Goal: Check status: Check status

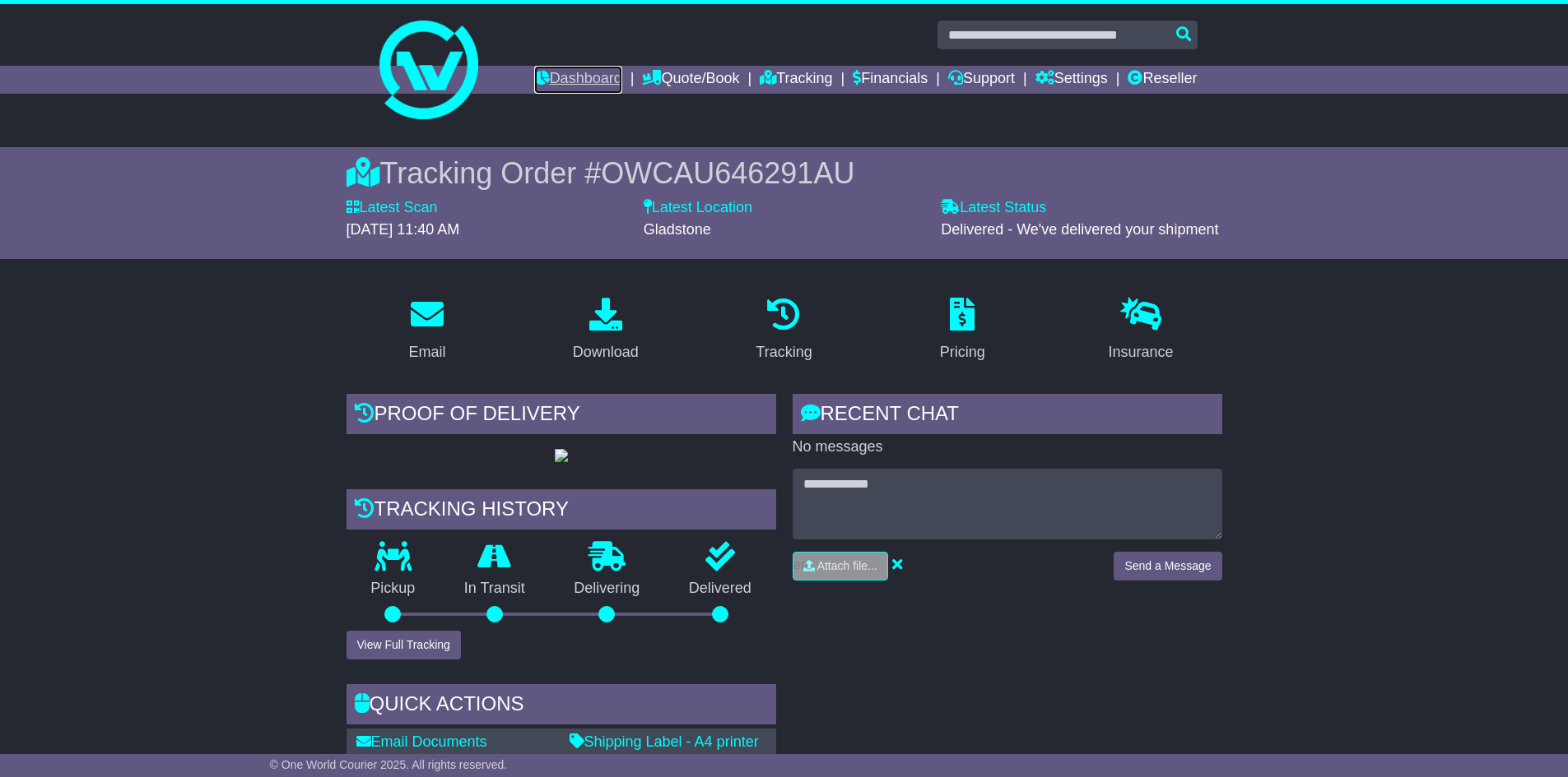
click at [587, 75] on link "Dashboard" at bounding box center [578, 79] width 88 height 28
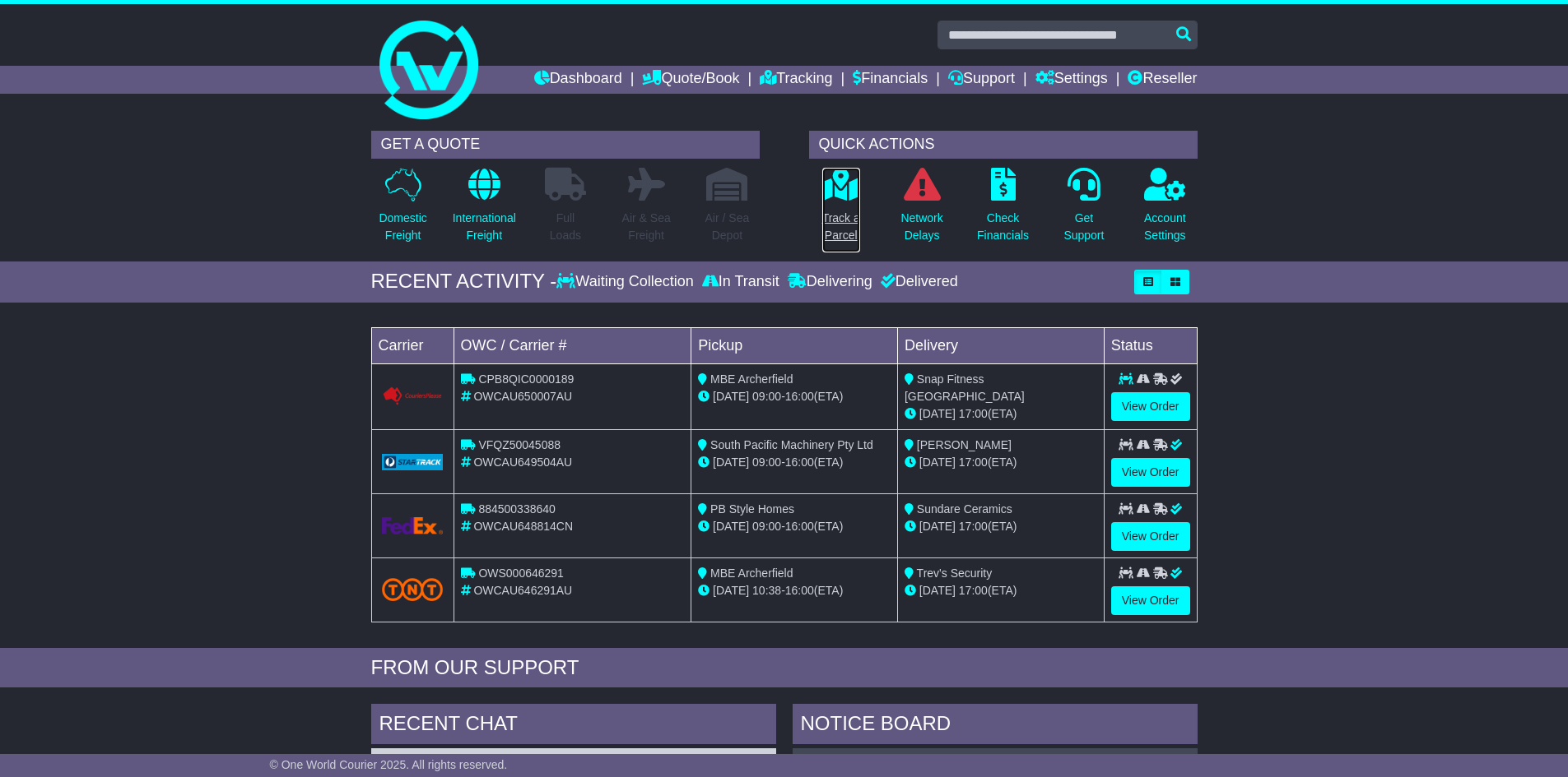
click at [849, 212] on p "Track a Parcel" at bounding box center [841, 227] width 38 height 34
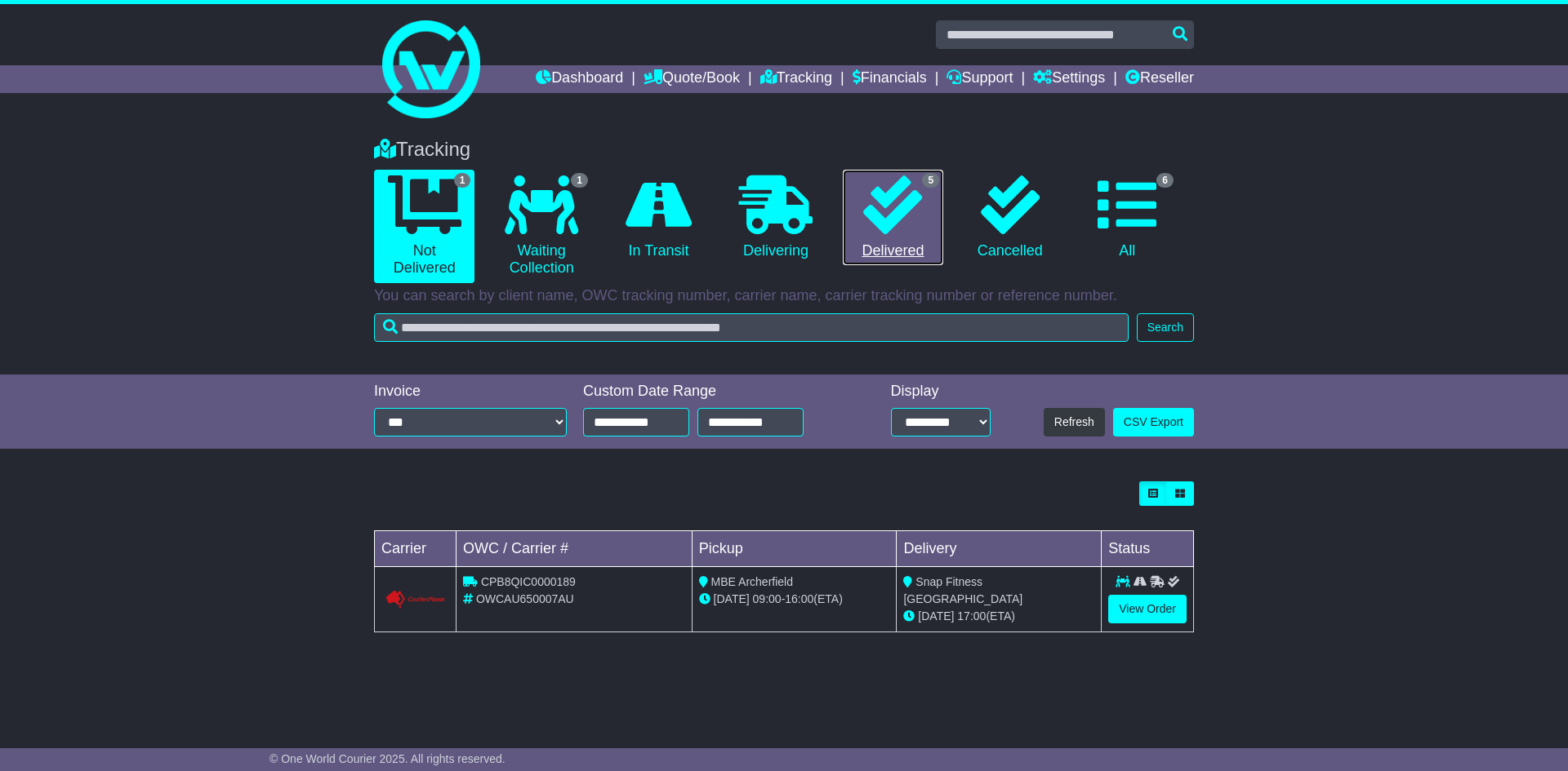
drag, startPoint x: 865, startPoint y: 212, endPoint x: 1007, endPoint y: 342, distance: 192.5
click at [866, 212] on icon at bounding box center [893, 205] width 59 height 59
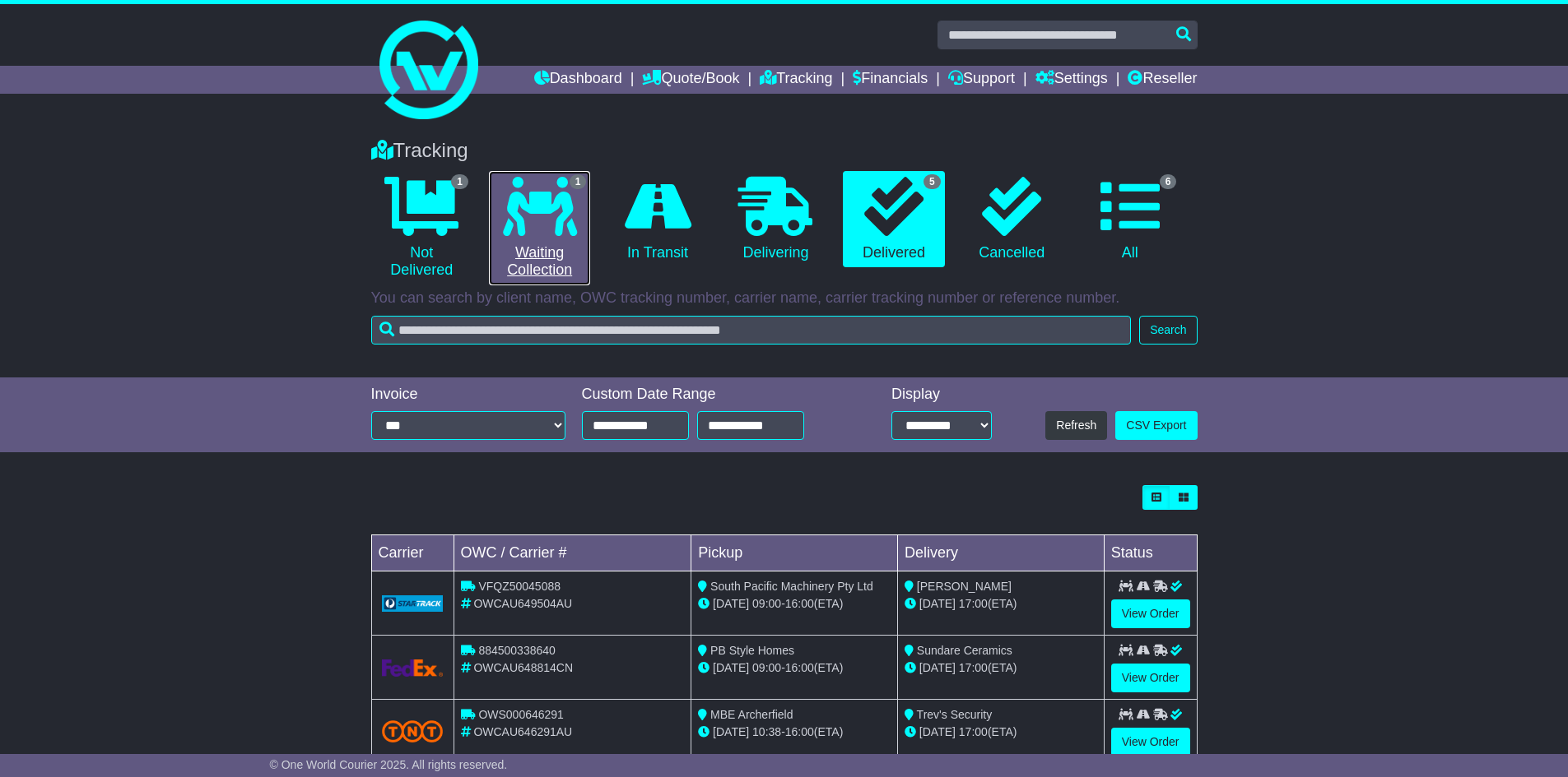
click at [554, 200] on icon at bounding box center [539, 207] width 74 height 59
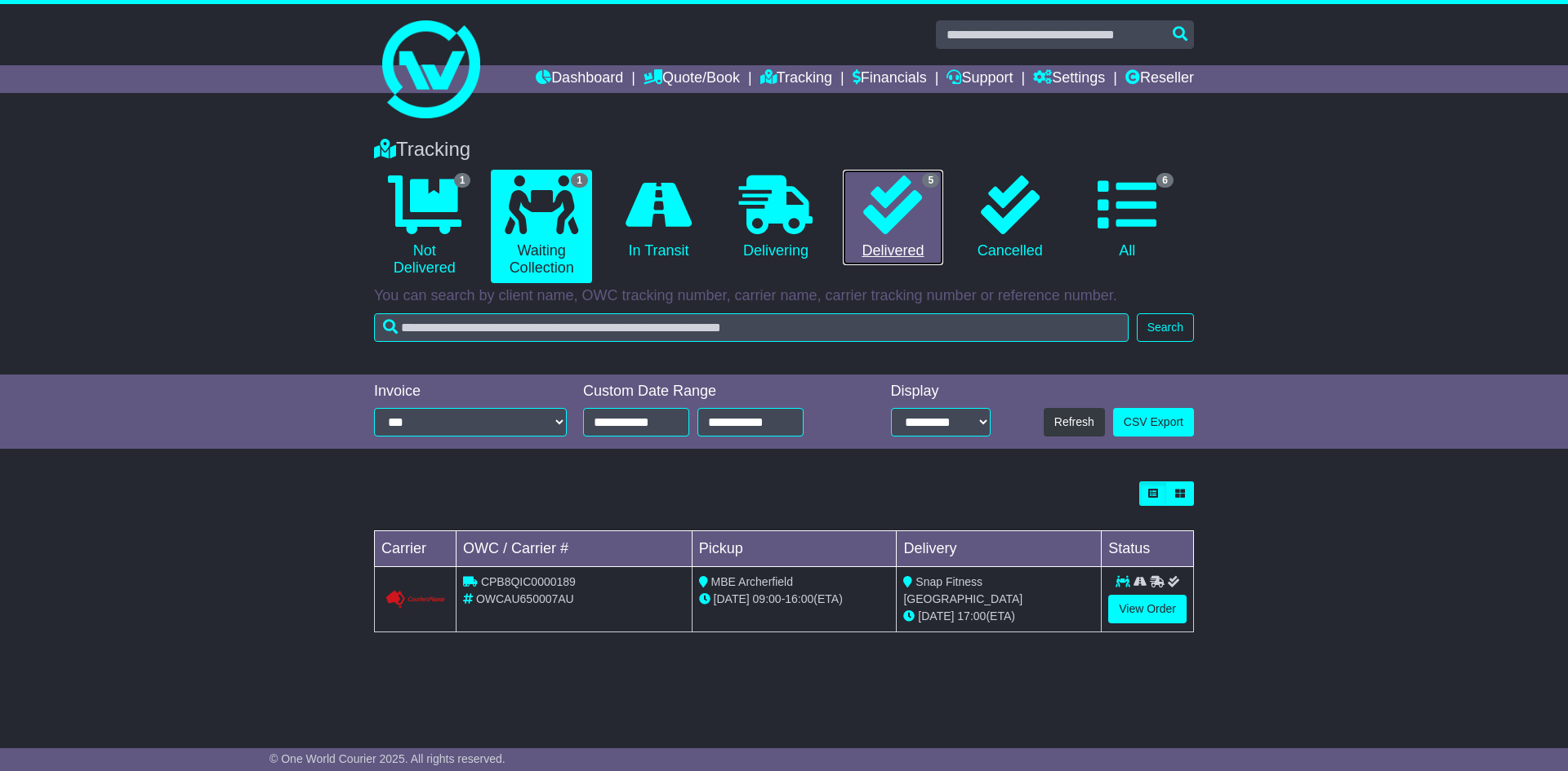
drag, startPoint x: 900, startPoint y: 178, endPoint x: 1087, endPoint y: 400, distance: 290.3
click at [900, 178] on icon at bounding box center [893, 205] width 59 height 59
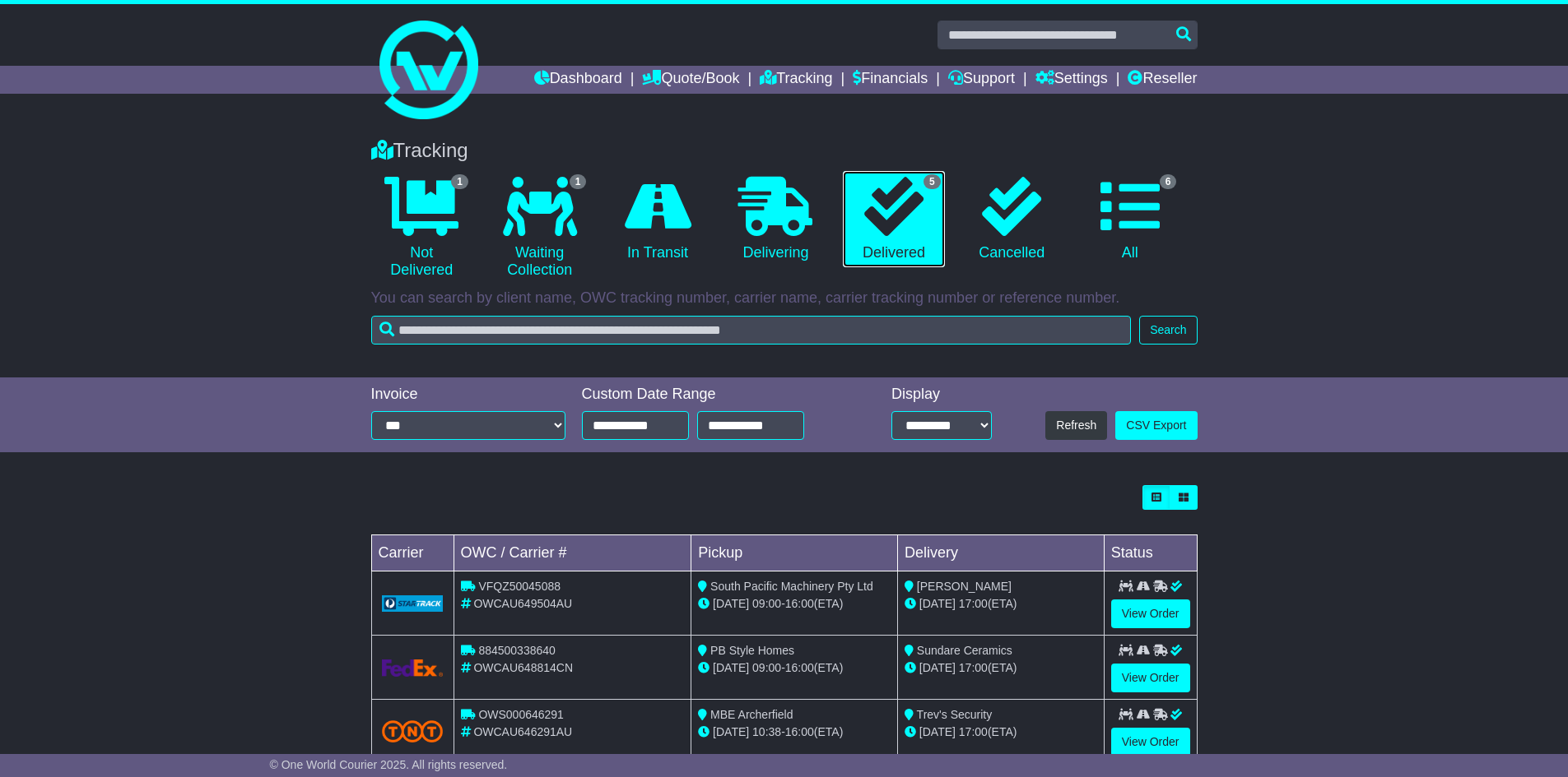
scroll to position [175, 0]
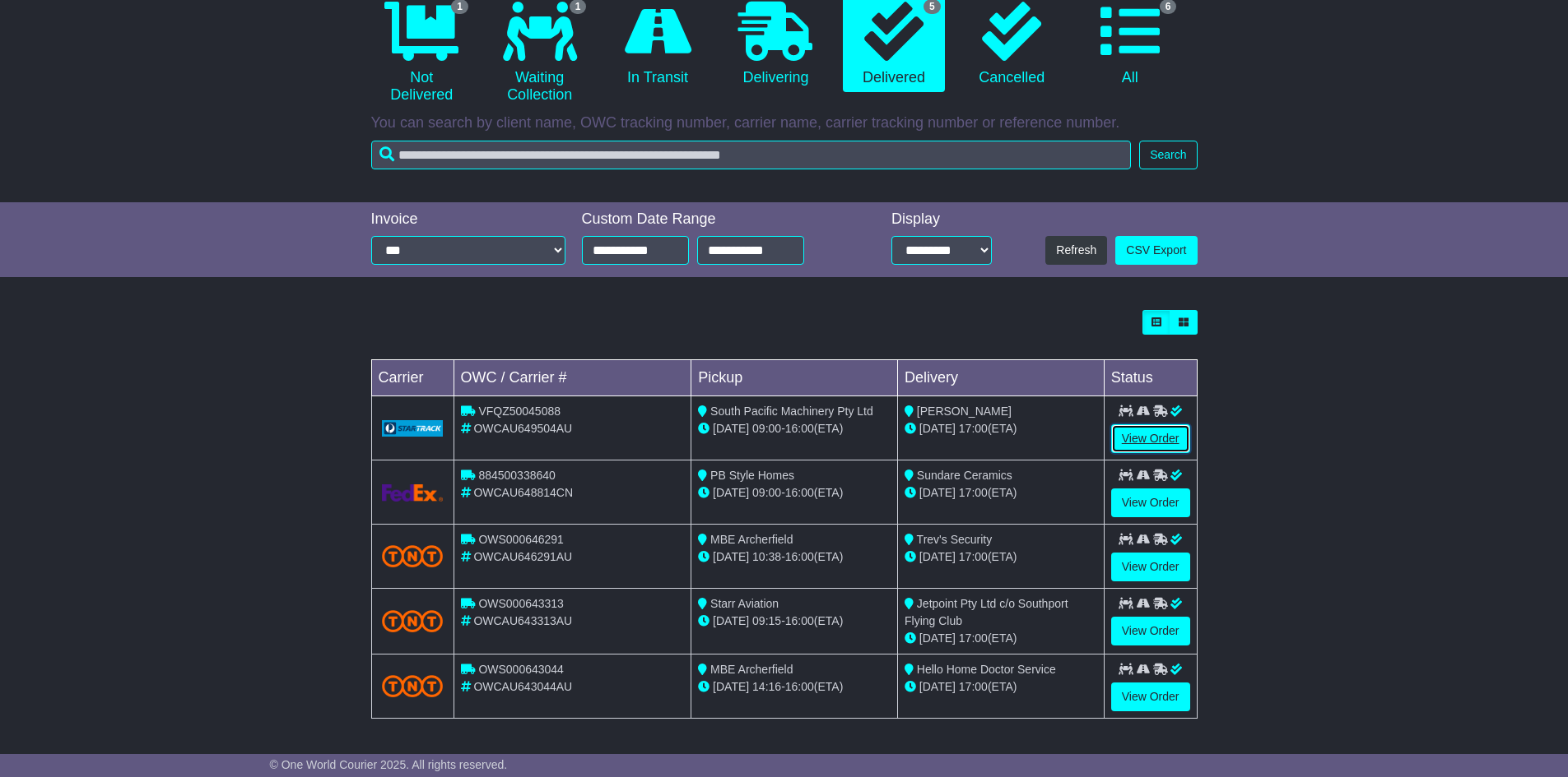
click at [1154, 442] on link "View Order" at bounding box center [1151, 439] width 79 height 29
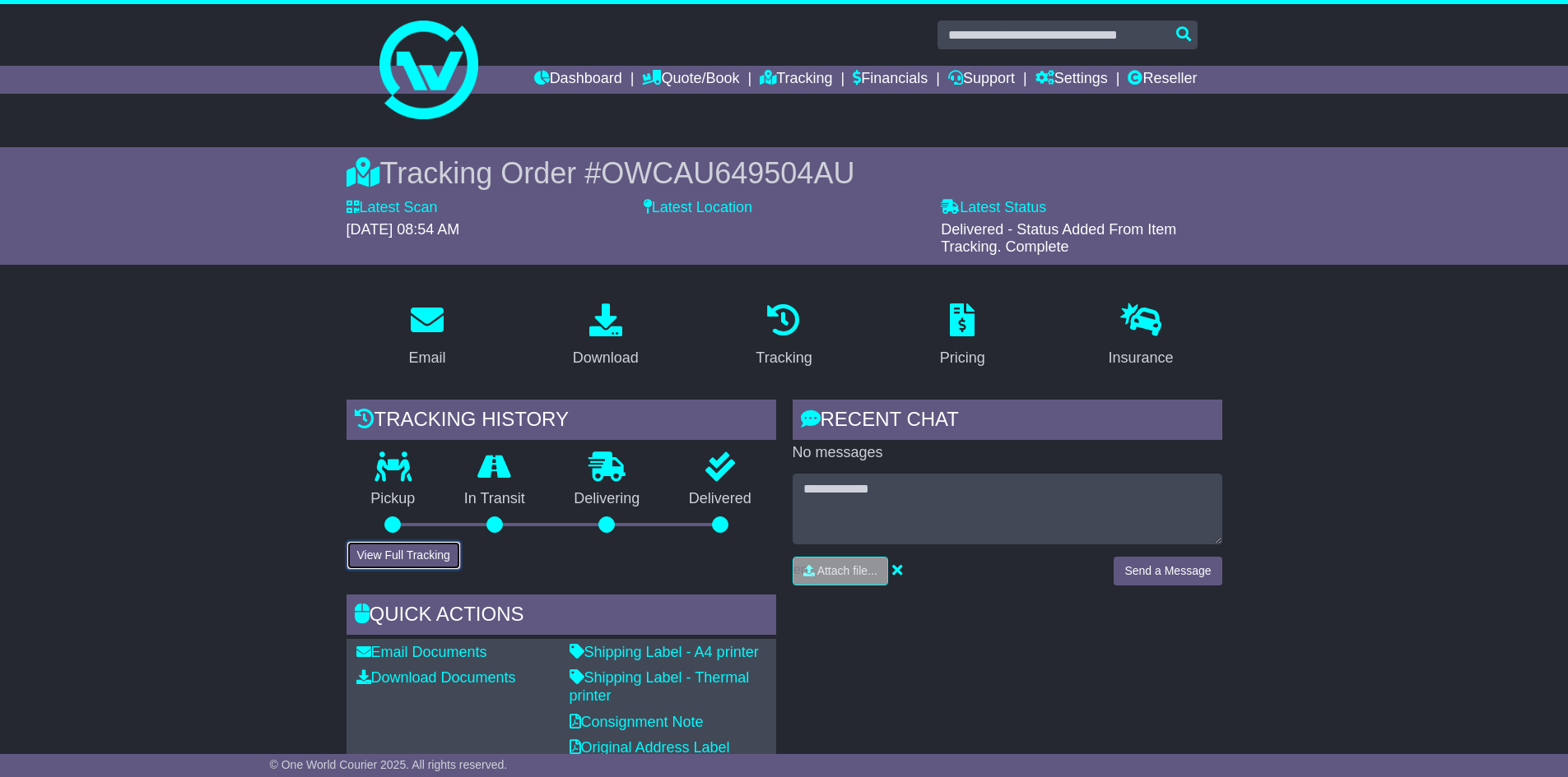
click at [438, 554] on button "View Full Tracking" at bounding box center [404, 556] width 115 height 29
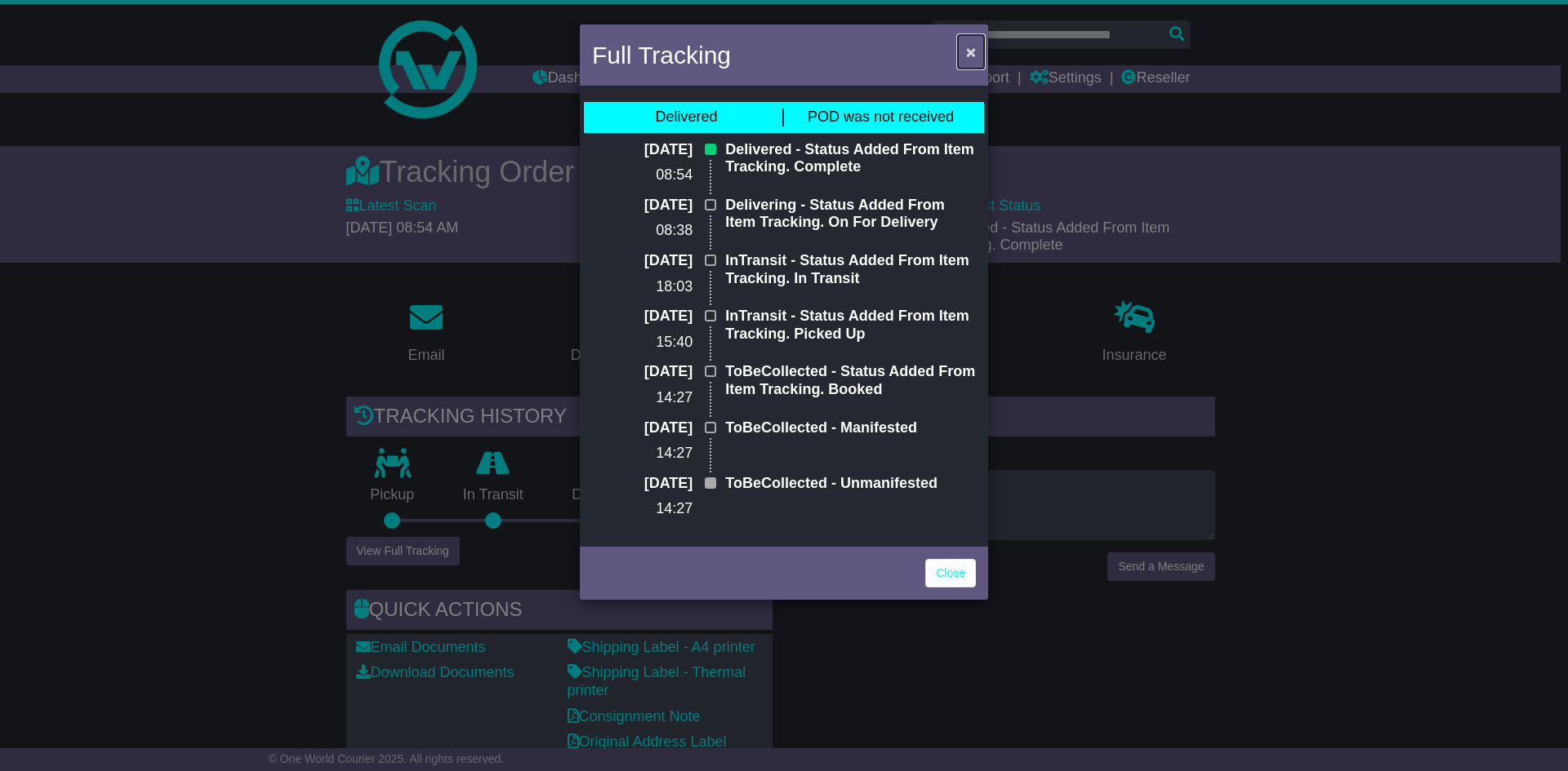
click at [968, 50] on span "×" at bounding box center [971, 52] width 9 height 19
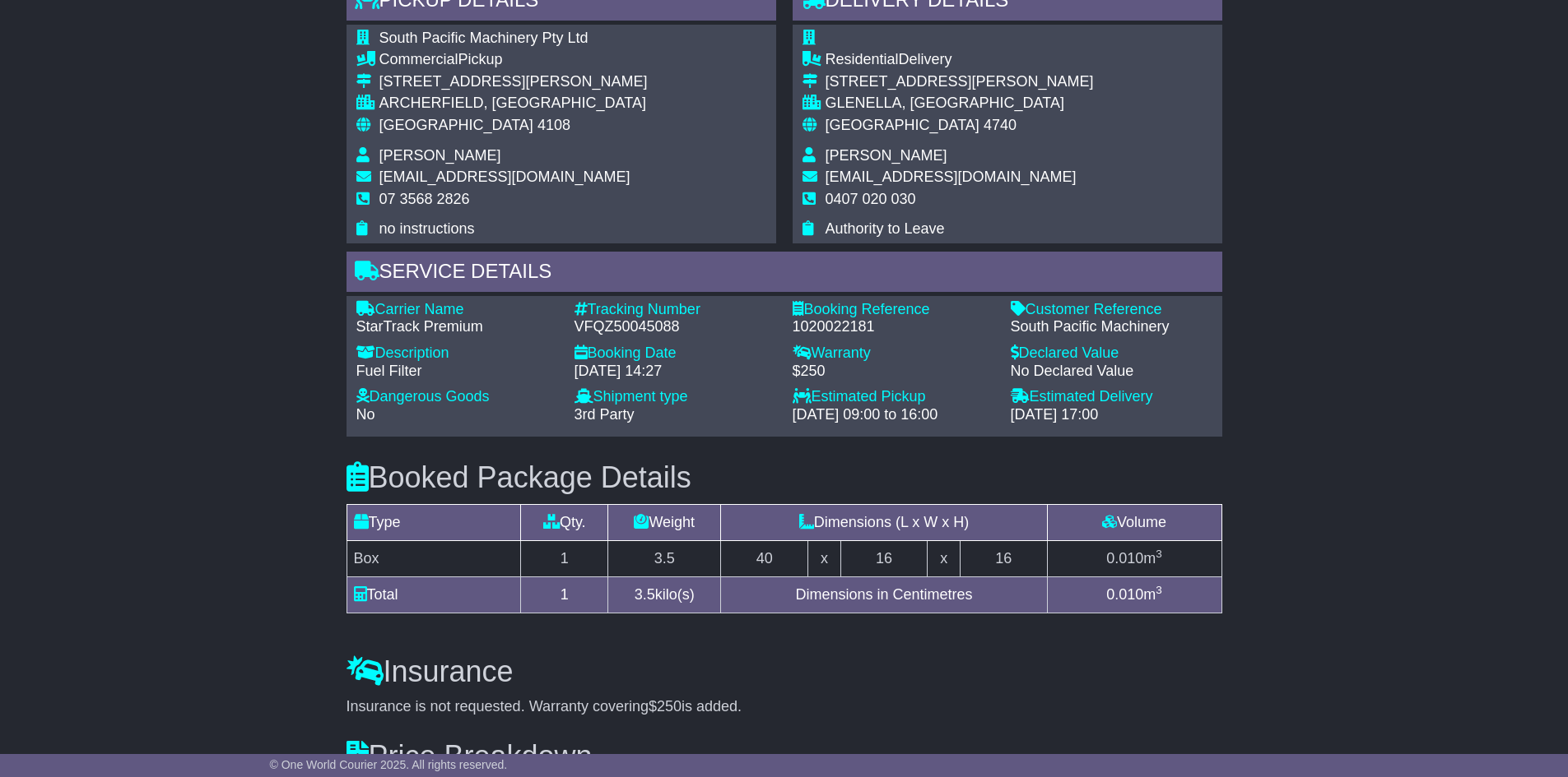
scroll to position [905, 0]
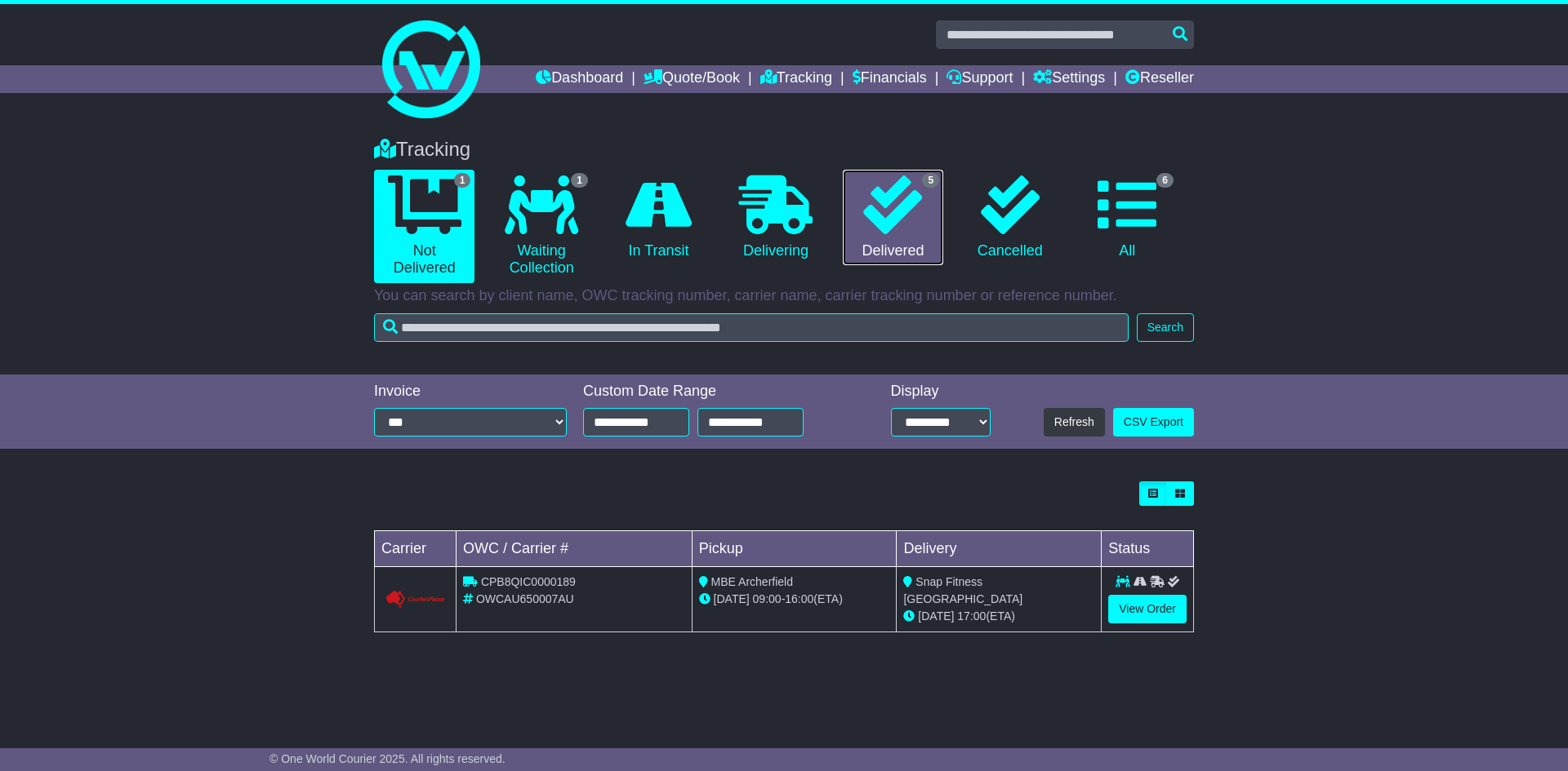
drag, startPoint x: 887, startPoint y: 213, endPoint x: 1039, endPoint y: 332, distance: 193.0
click at [887, 214] on icon at bounding box center [893, 205] width 59 height 59
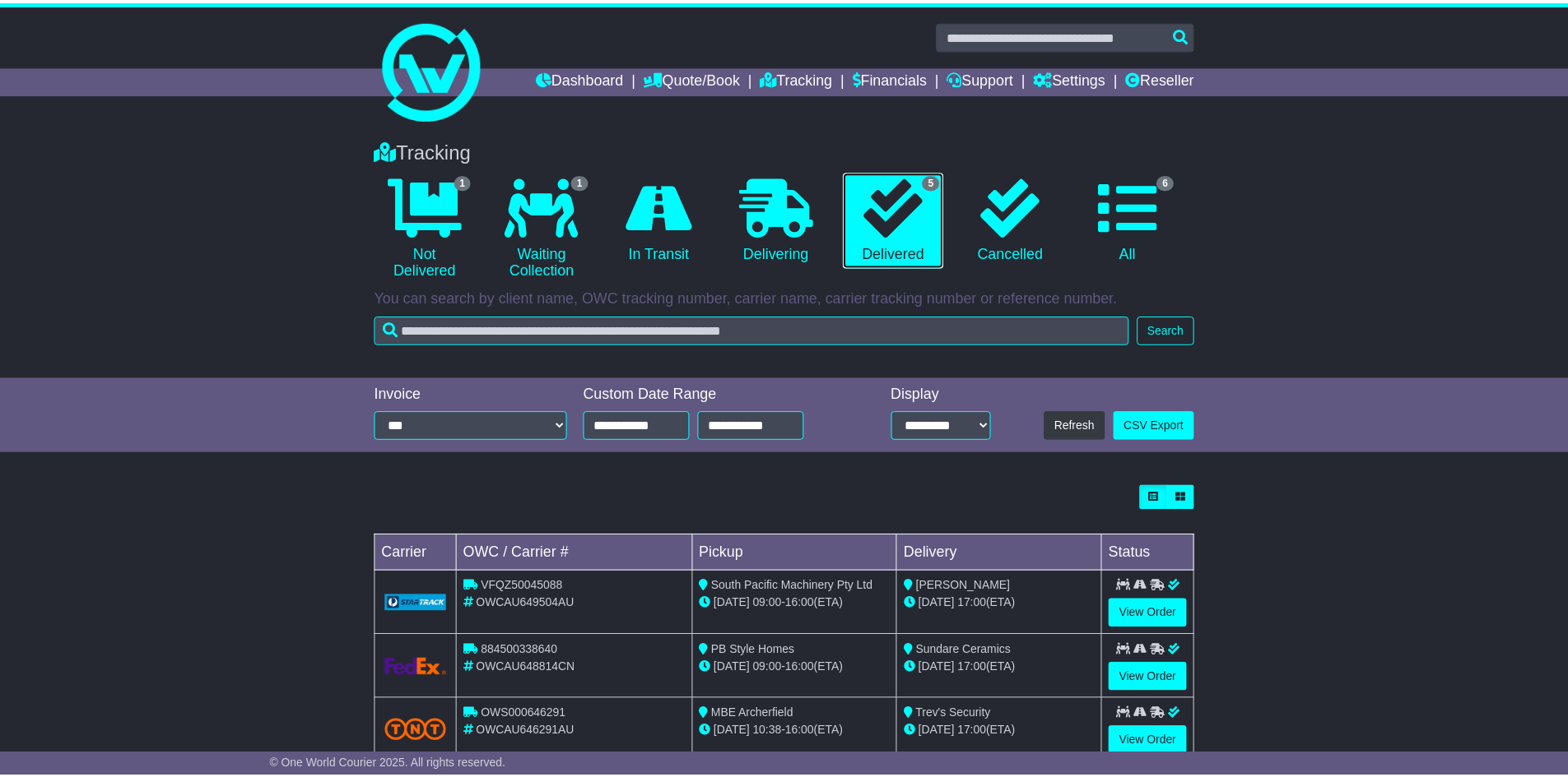
scroll to position [173, 0]
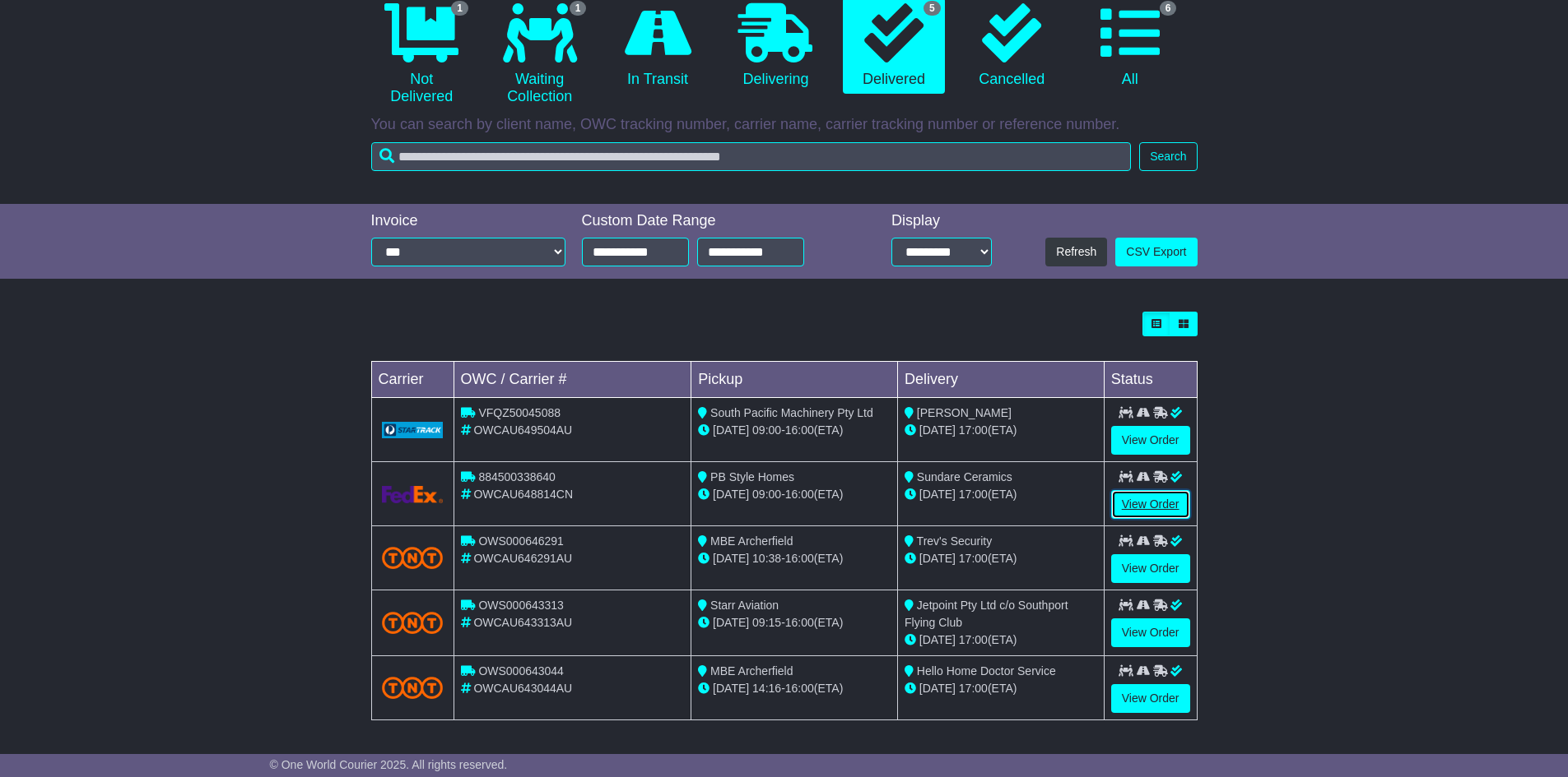
click at [1169, 497] on link "View Order" at bounding box center [1151, 504] width 79 height 29
